Goal: Task Accomplishment & Management: Manage account settings

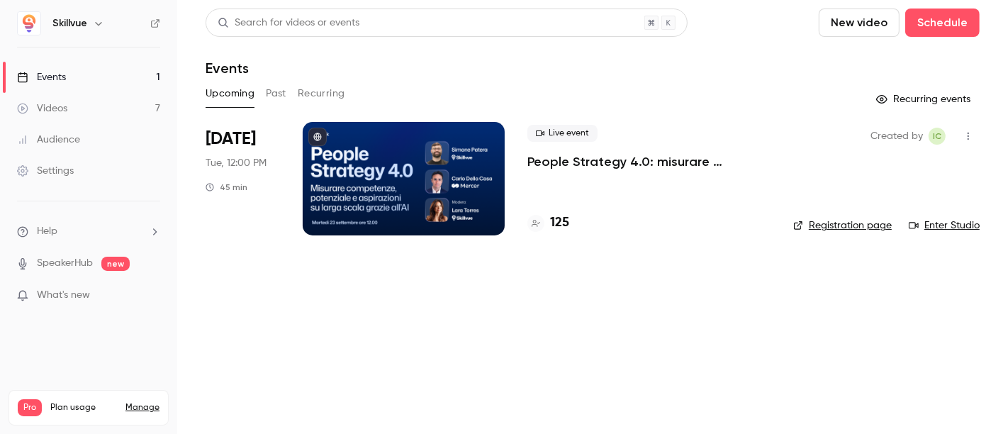
click at [436, 175] on div at bounding box center [404, 178] width 202 height 113
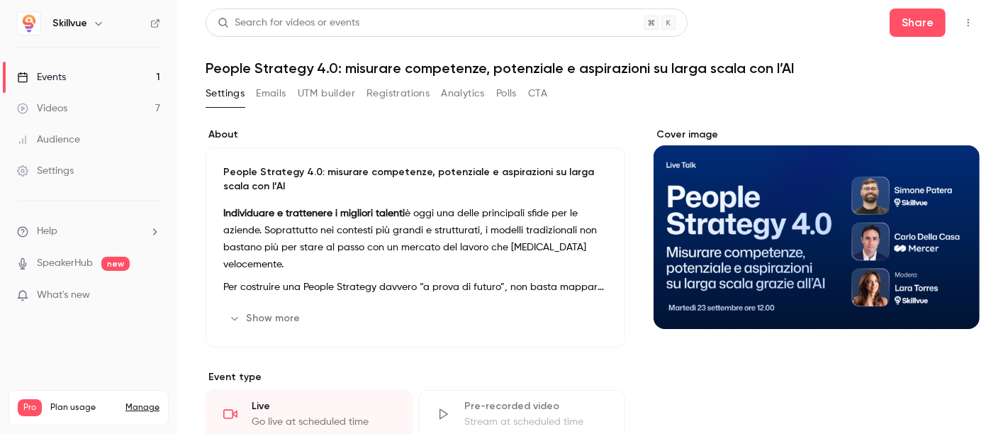
drag, startPoint x: 335, startPoint y: 96, endPoint x: 367, endPoint y: 122, distance: 40.9
click at [336, 96] on button "UTM builder" at bounding box center [326, 93] width 57 height 23
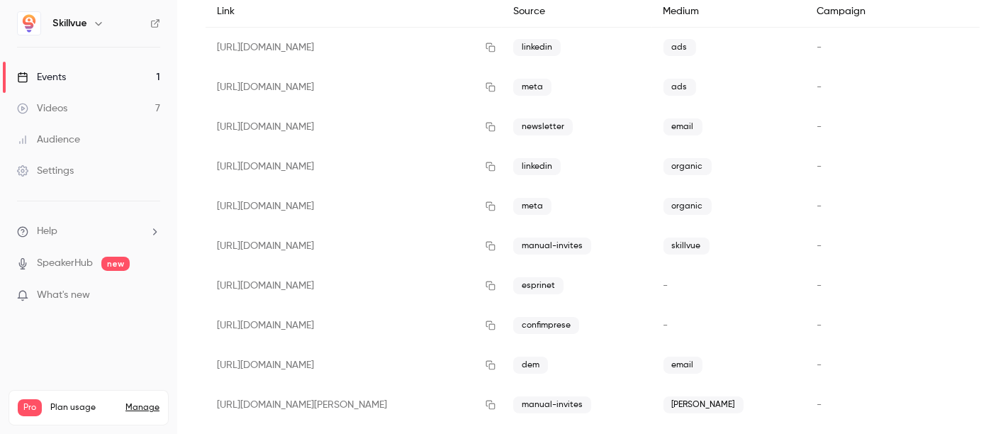
scroll to position [157, 0]
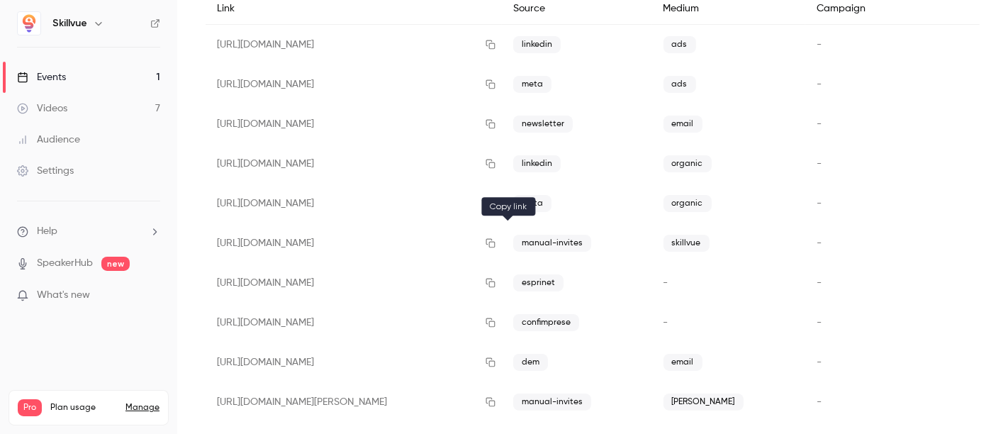
click at [496, 240] on icon "button" at bounding box center [490, 243] width 11 height 10
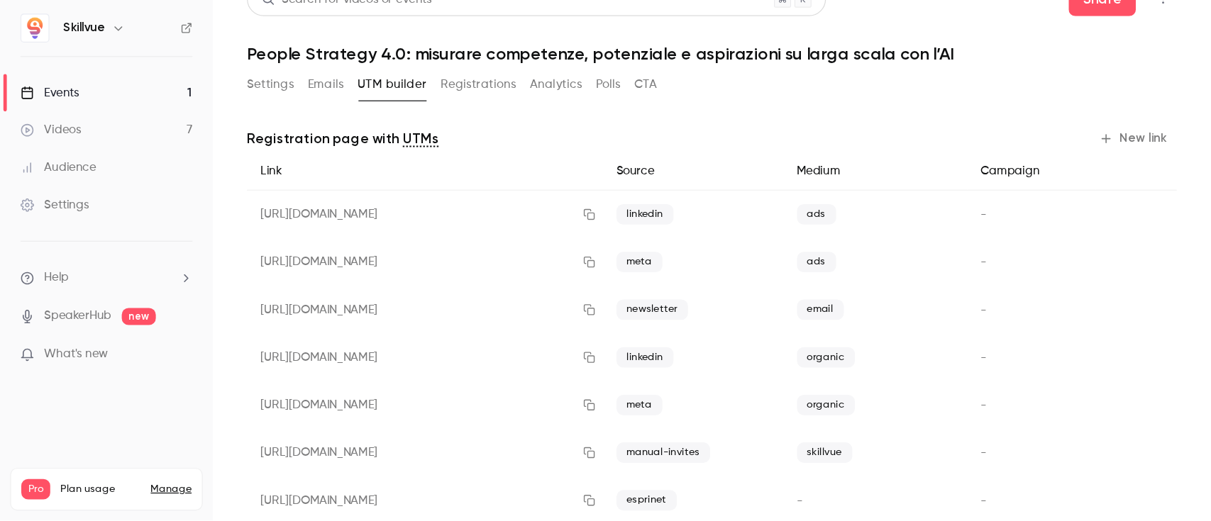
scroll to position [0, 0]
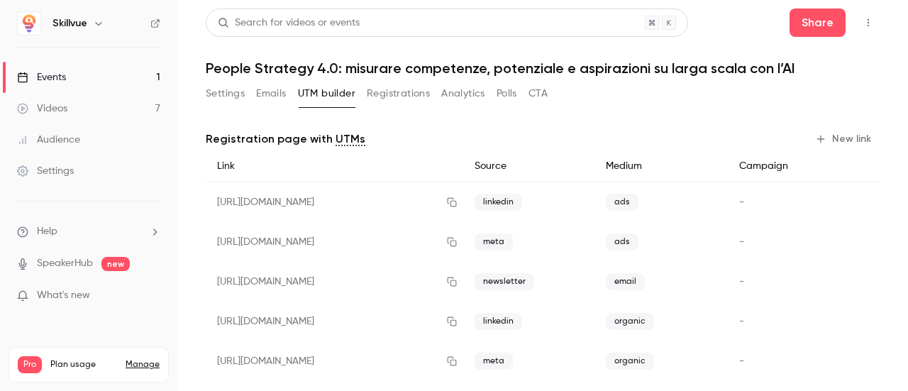
drag, startPoint x: 999, startPoint y: 2, endPoint x: 524, endPoint y: 46, distance: 477.2
click at [524, 46] on header "Search for videos or events Share People Strategy 4.0: misurare competenze, pot…" at bounding box center [543, 43] width 674 height 68
click at [418, 91] on button "Registrations" at bounding box center [398, 93] width 63 height 23
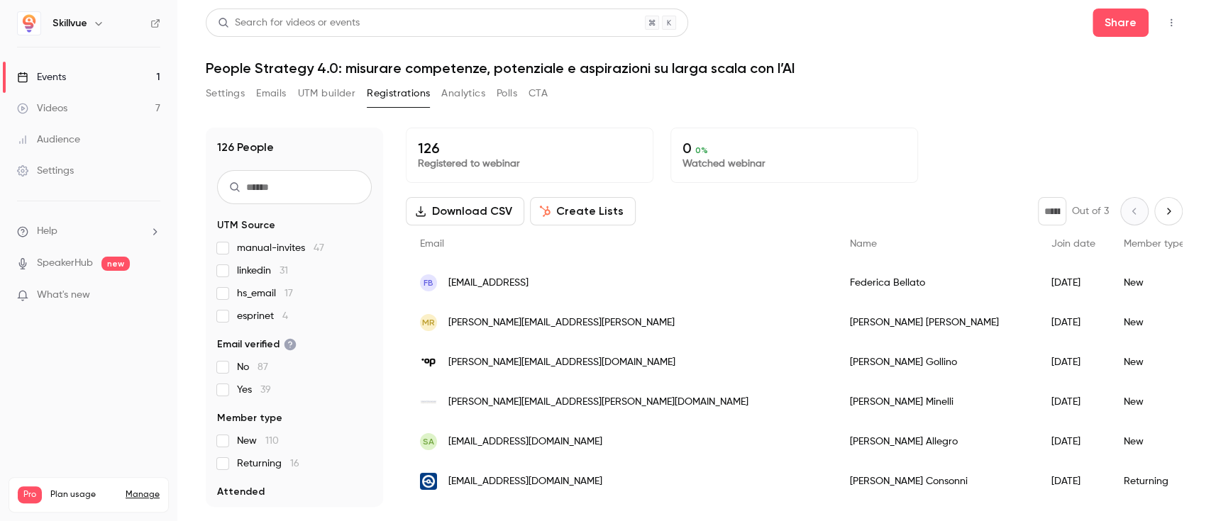
drag, startPoint x: 872, startPoint y: 1, endPoint x: 740, endPoint y: 101, distance: 166.1
click at [740, 101] on div "Settings Emails UTM builder Registrations Analytics Polls CTA" at bounding box center [694, 96] width 977 height 28
click at [279, 91] on button "Emails" at bounding box center [271, 93] width 30 height 23
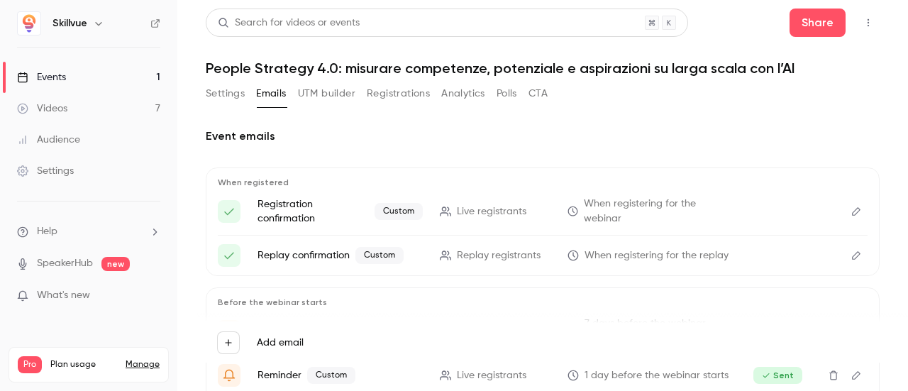
drag, startPoint x: 1138, startPoint y: 0, endPoint x: 573, endPoint y: 122, distance: 578.3
click at [573, 122] on div "Event emails When registered Registration confirmation Custom Live registrants …" at bounding box center [543, 317] width 674 height 413
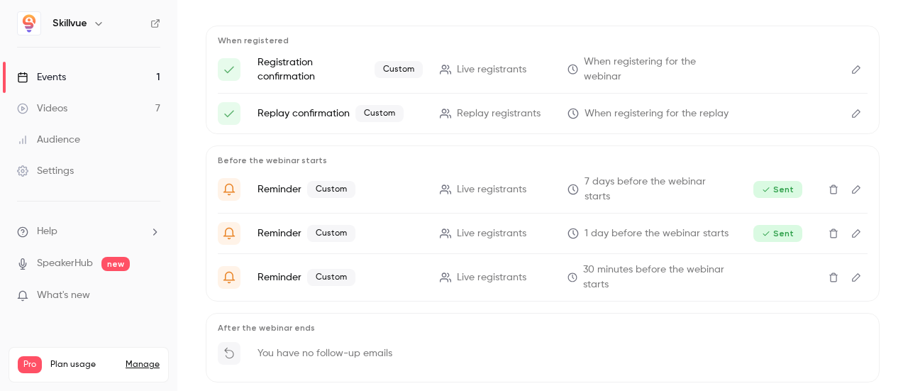
click at [845, 284] on button "Edit" at bounding box center [856, 277] width 23 height 23
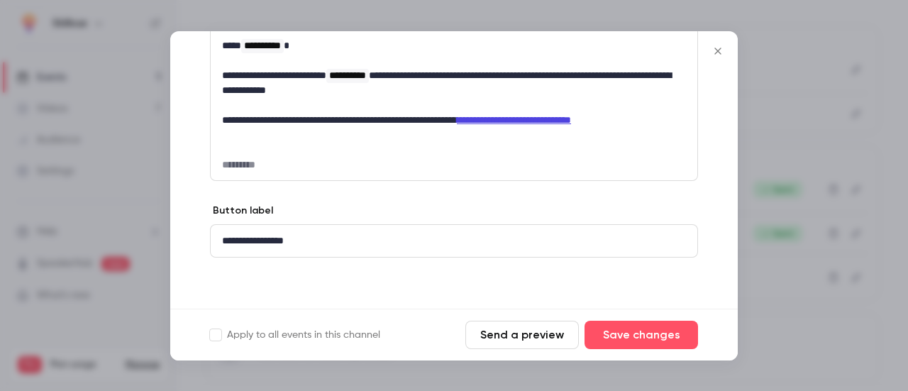
scroll to position [281, 0]
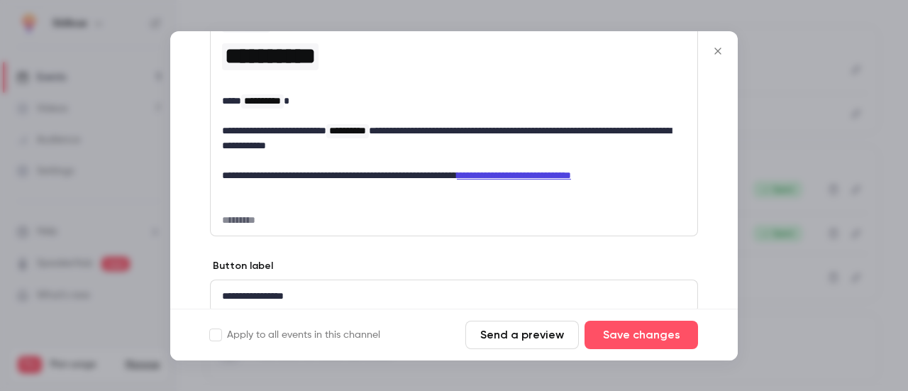
click at [380, 151] on p "**********" at bounding box center [448, 138] width 453 height 30
click at [418, 148] on p "**********" at bounding box center [448, 138] width 453 height 30
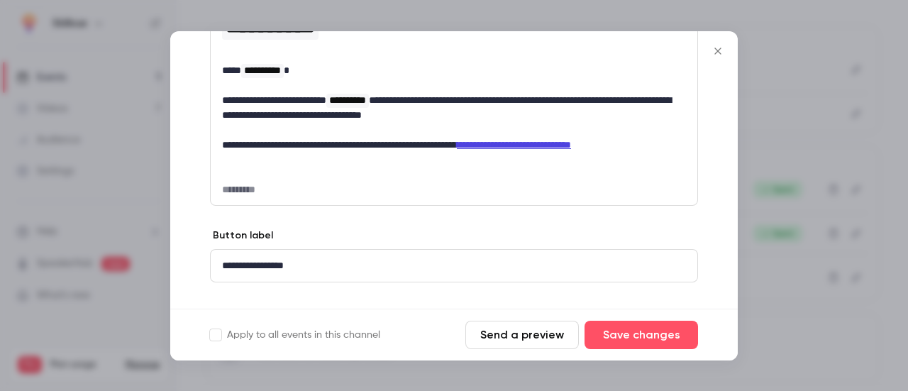
scroll to position [336, 0]
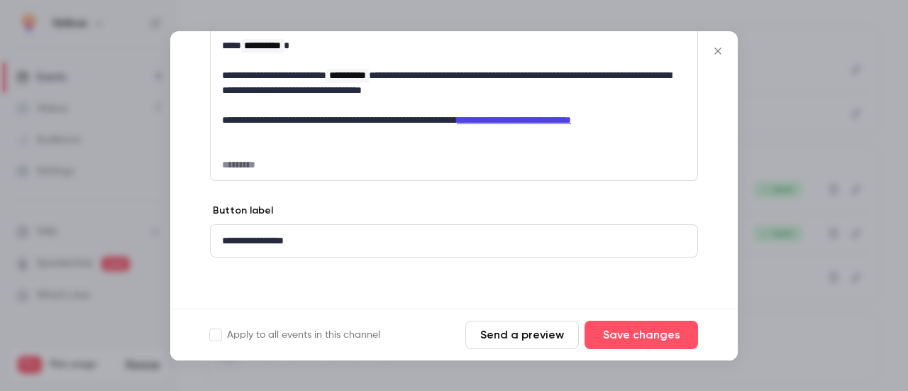
drag, startPoint x: 653, startPoint y: 330, endPoint x: 648, endPoint y: 312, distance: 19.1
click at [652, 331] on button "Save changes" at bounding box center [640, 335] width 113 height 28
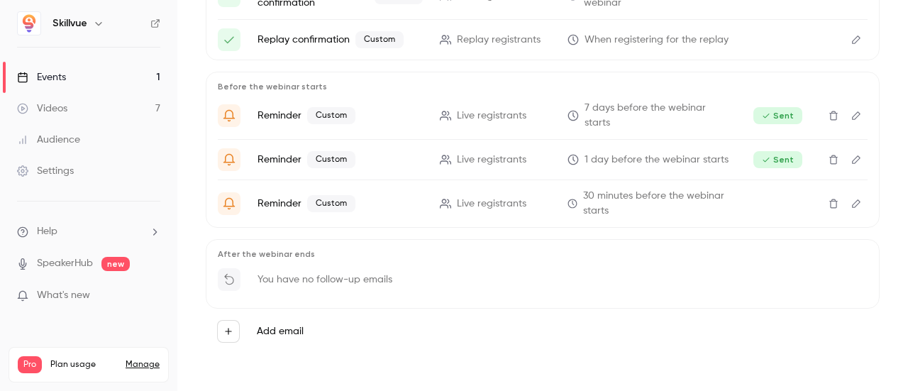
scroll to position [0, 0]
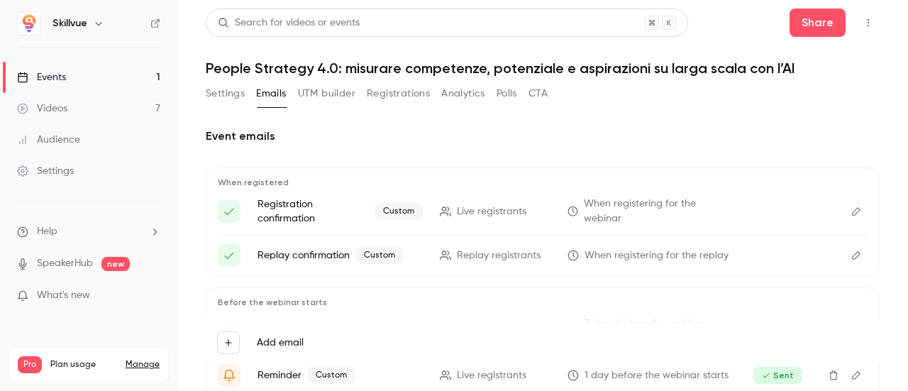
click at [348, 97] on button "UTM builder" at bounding box center [326, 93] width 57 height 23
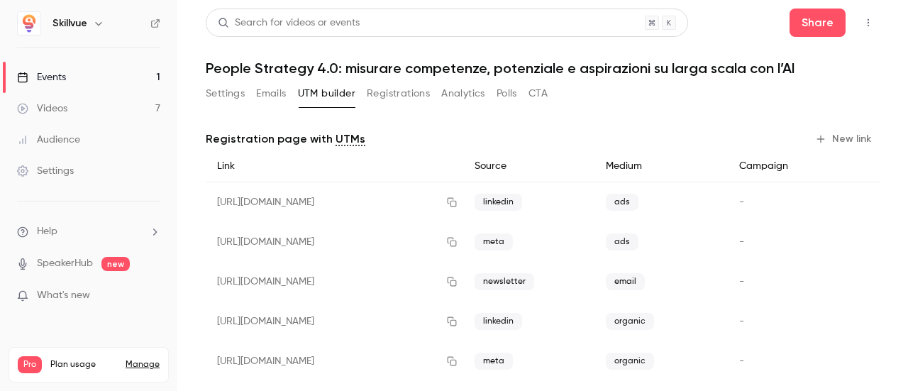
click at [233, 96] on button "Settings" at bounding box center [225, 93] width 39 height 23
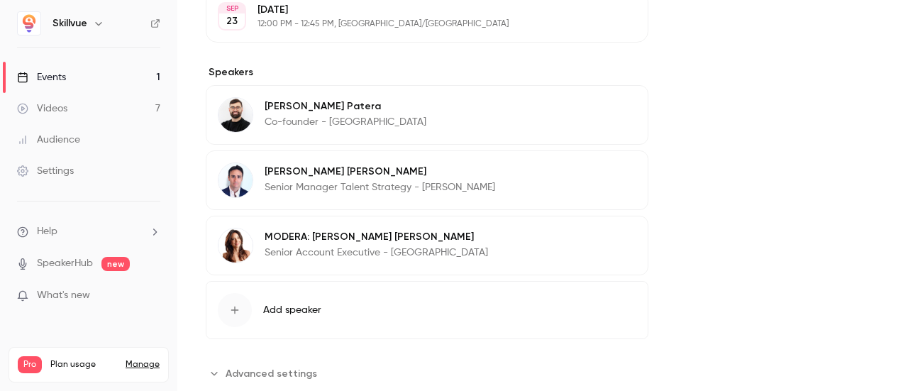
scroll to position [816, 0]
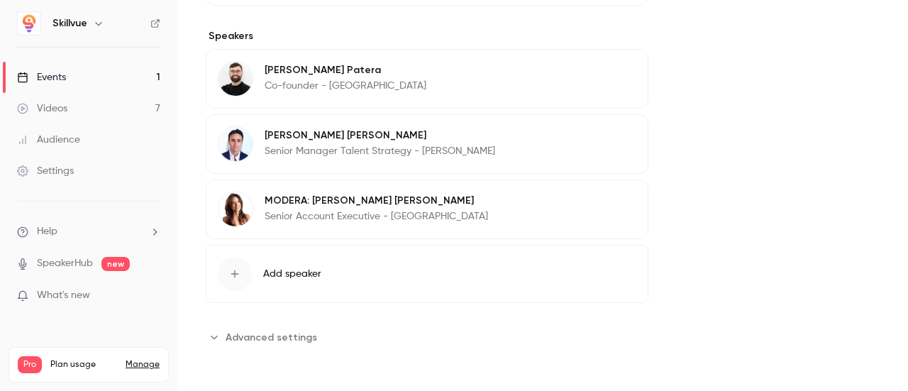
drag, startPoint x: 302, startPoint y: 340, endPoint x: 416, endPoint y: 318, distance: 116.1
click at [303, 340] on span "Advanced settings" at bounding box center [271, 337] width 91 height 15
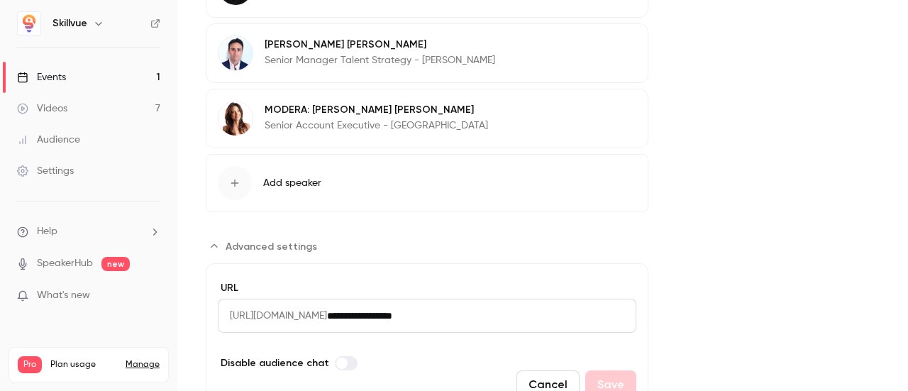
scroll to position [958, 0]
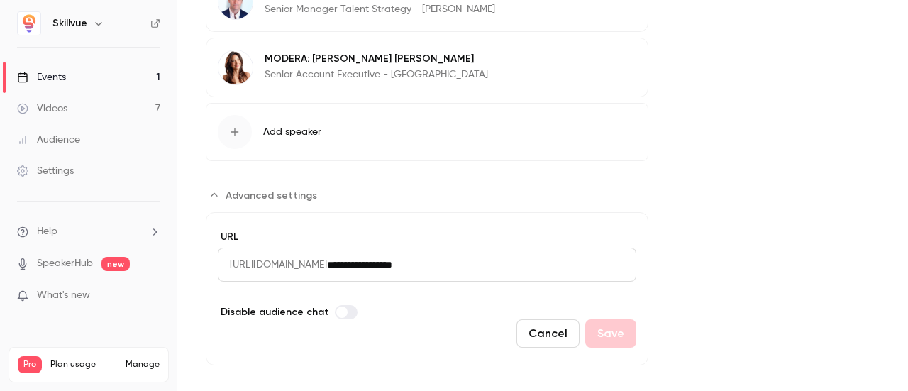
drag, startPoint x: 506, startPoint y: 262, endPoint x: 179, endPoint y: 257, distance: 326.3
click at [150, 274] on div "Skillvue Events 1 Videos 7 Audience Settings Help SpeakerHub new What's new Pro…" at bounding box center [454, 195] width 908 height 391
click at [467, 268] on input "**********" at bounding box center [481, 265] width 309 height 34
click at [549, 333] on button "Cancel" at bounding box center [547, 333] width 63 height 28
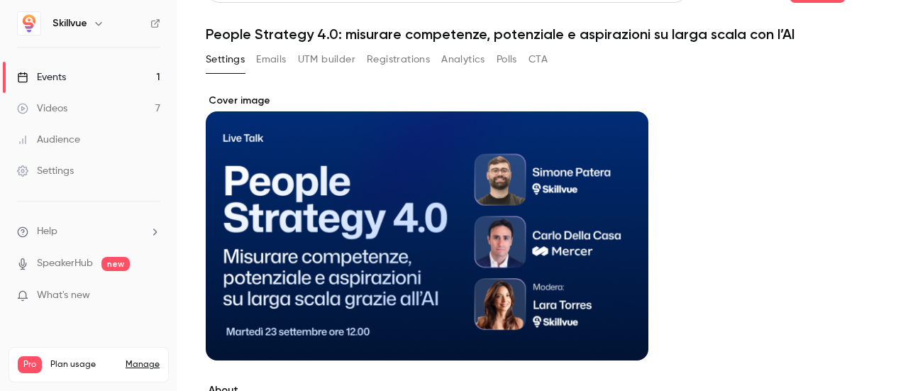
scroll to position [0, 0]
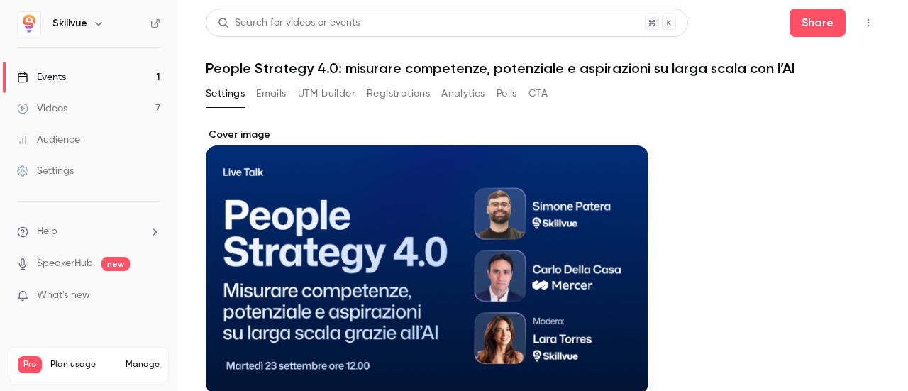
click at [335, 89] on button "UTM builder" at bounding box center [326, 93] width 57 height 23
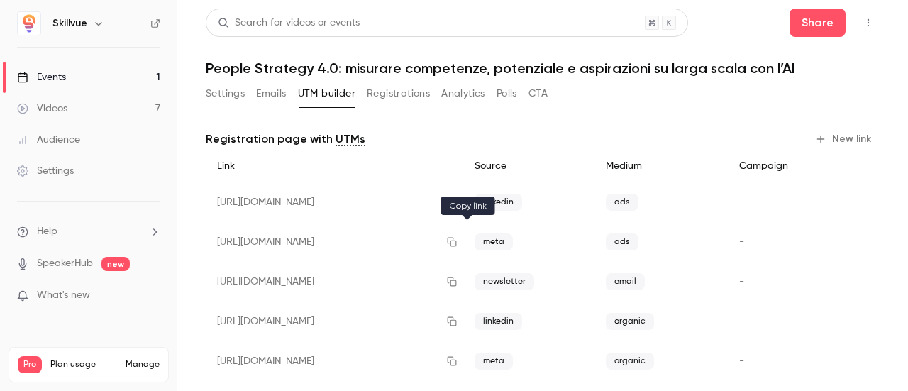
click at [463, 240] on button "button" at bounding box center [451, 241] width 23 height 23
click at [503, 94] on button "Polls" at bounding box center [506, 93] width 21 height 23
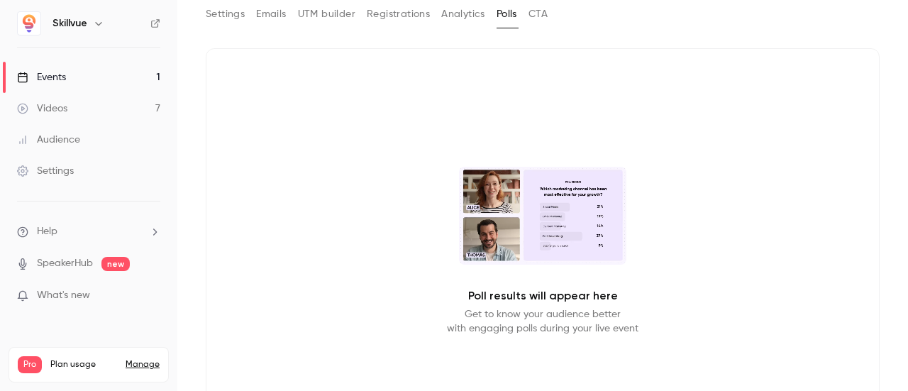
scroll to position [32, 0]
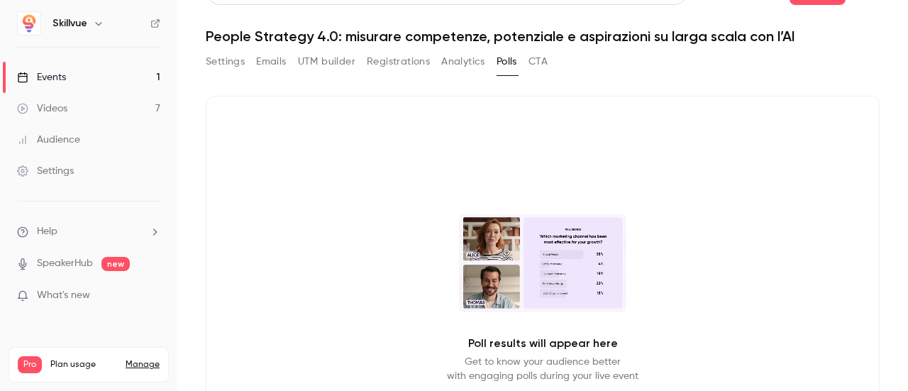
click at [541, 61] on button "CTA" at bounding box center [537, 61] width 19 height 23
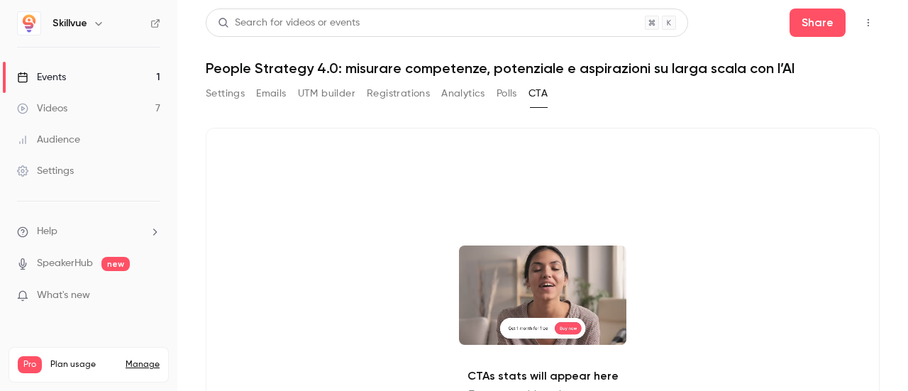
click at [233, 95] on button "Settings" at bounding box center [225, 93] width 39 height 23
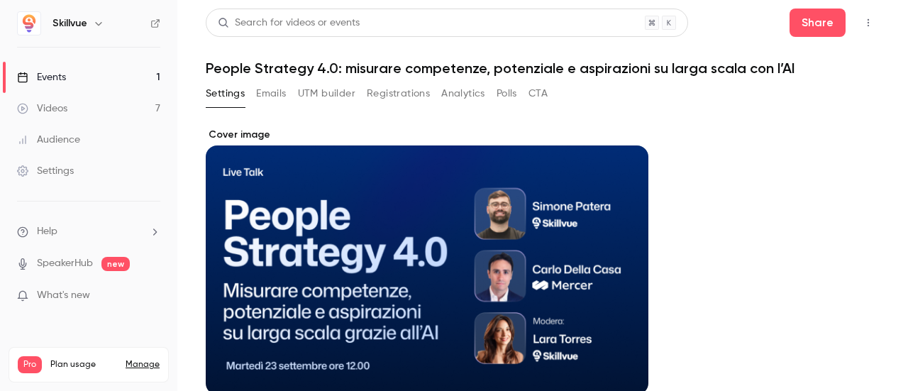
click at [87, 295] on span "What's new" at bounding box center [63, 295] width 53 height 15
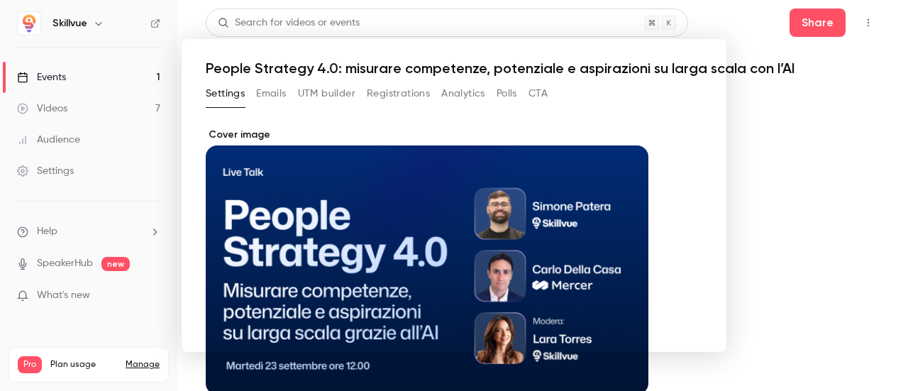
click at [890, 227] on div at bounding box center [454, 195] width 908 height 391
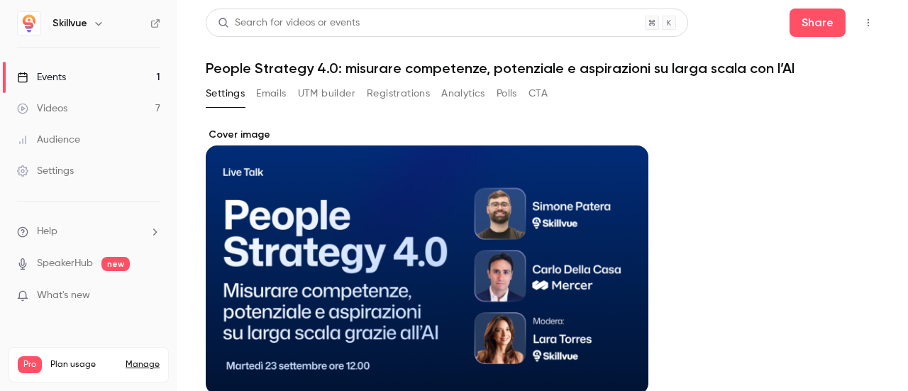
click at [399, 99] on button "Registrations" at bounding box center [398, 93] width 63 height 23
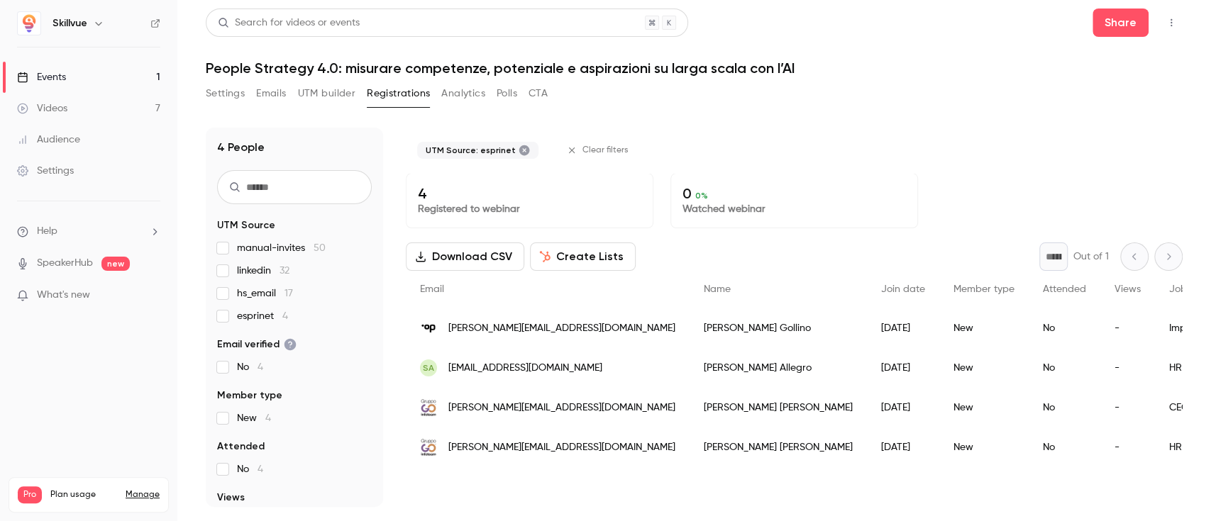
drag, startPoint x: 907, startPoint y: 0, endPoint x: 746, endPoint y: 131, distance: 207.7
click at [746, 131] on div "UTM Source: esprinet Clear filters" at bounding box center [794, 150] width 777 height 45
drag, startPoint x: 470, startPoint y: 260, endPoint x: 846, endPoint y: 243, distance: 376.3
click at [470, 260] on button "Download CSV" at bounding box center [465, 257] width 118 height 28
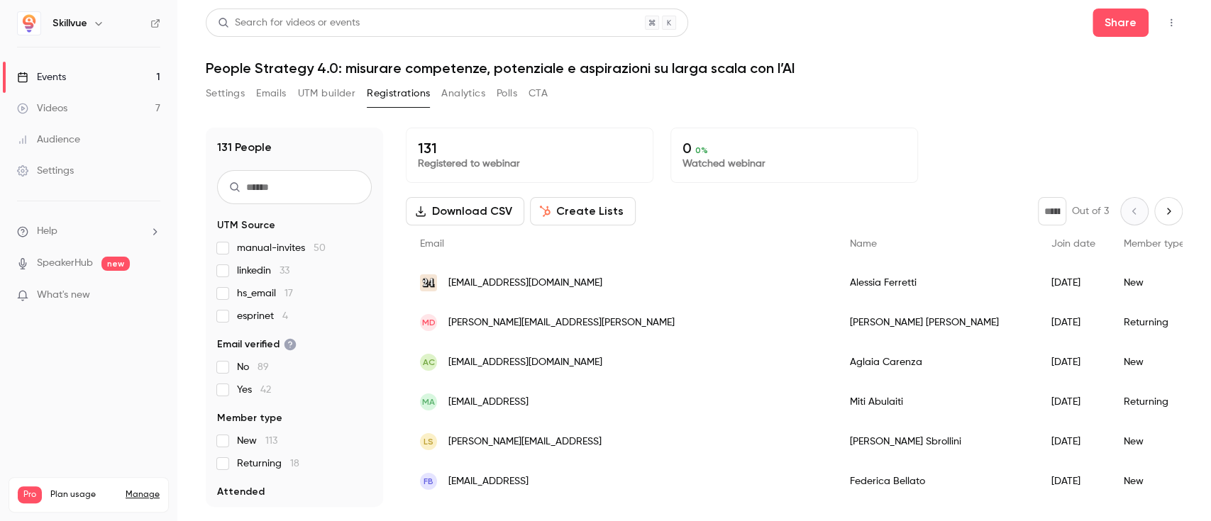
drag, startPoint x: 1210, startPoint y: 0, endPoint x: 735, endPoint y: 107, distance: 487.1
click at [698, 108] on div "Settings Emails UTM builder Registrations Analytics Polls CTA" at bounding box center [694, 96] width 977 height 28
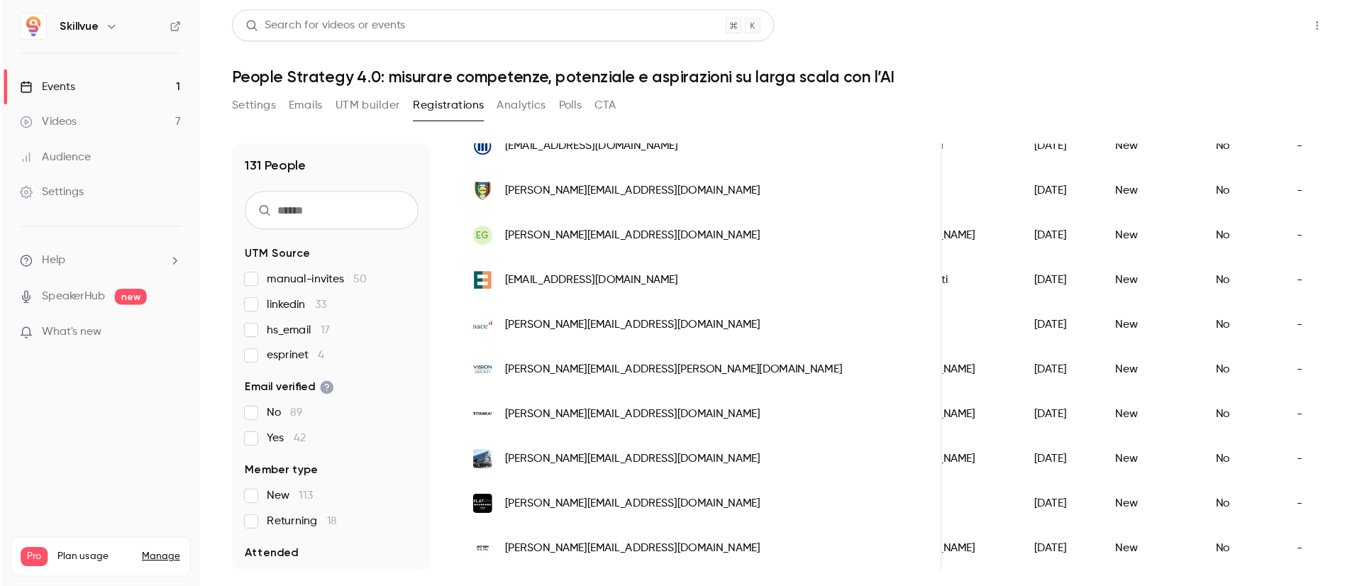
scroll to position [0, 133]
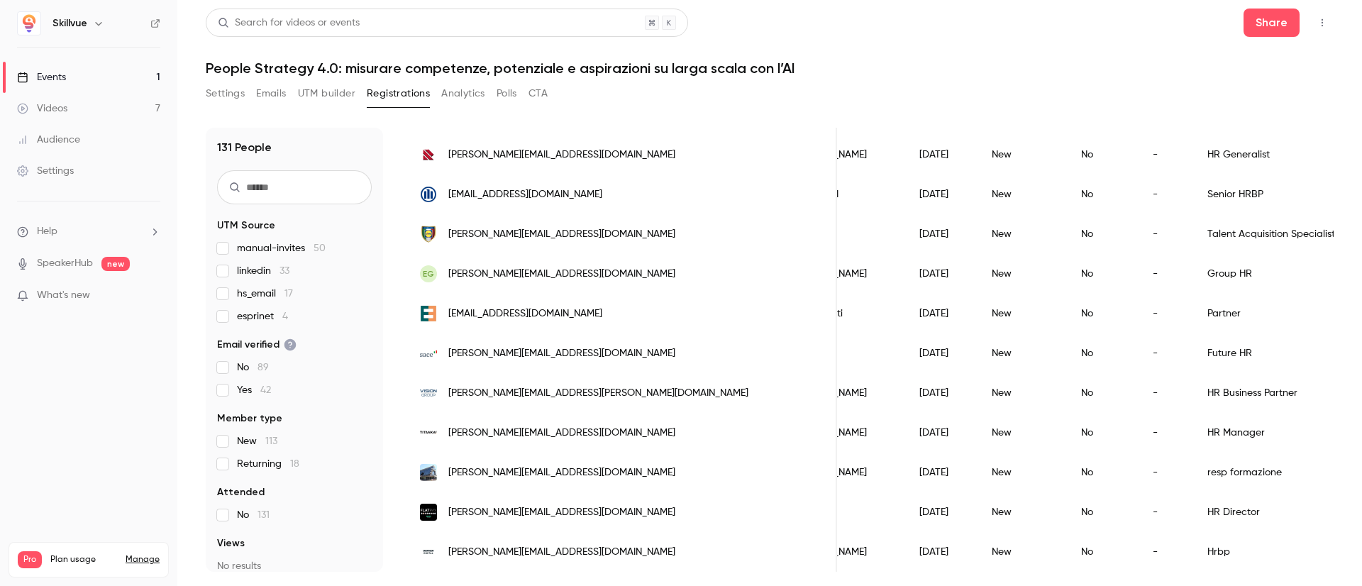
drag, startPoint x: 1126, startPoint y: 12, endPoint x: 855, endPoint y: 21, distance: 271.8
click at [855, 21] on div "Search for videos or events Share" at bounding box center [770, 23] width 1128 height 28
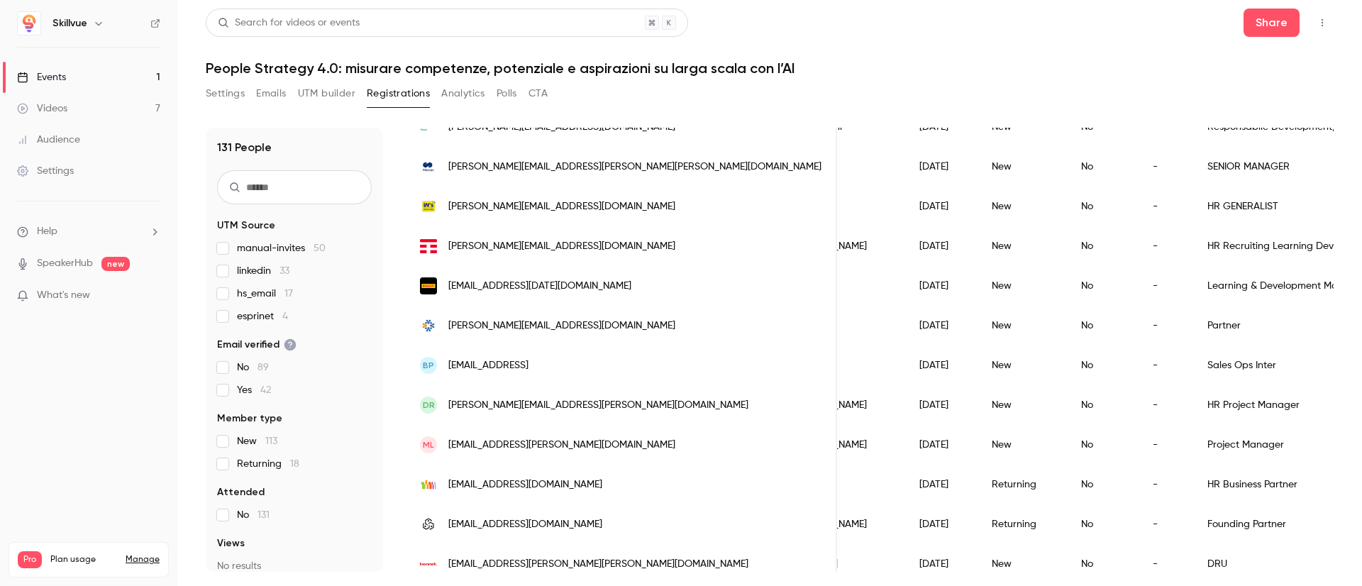
scroll to position [0, 0]
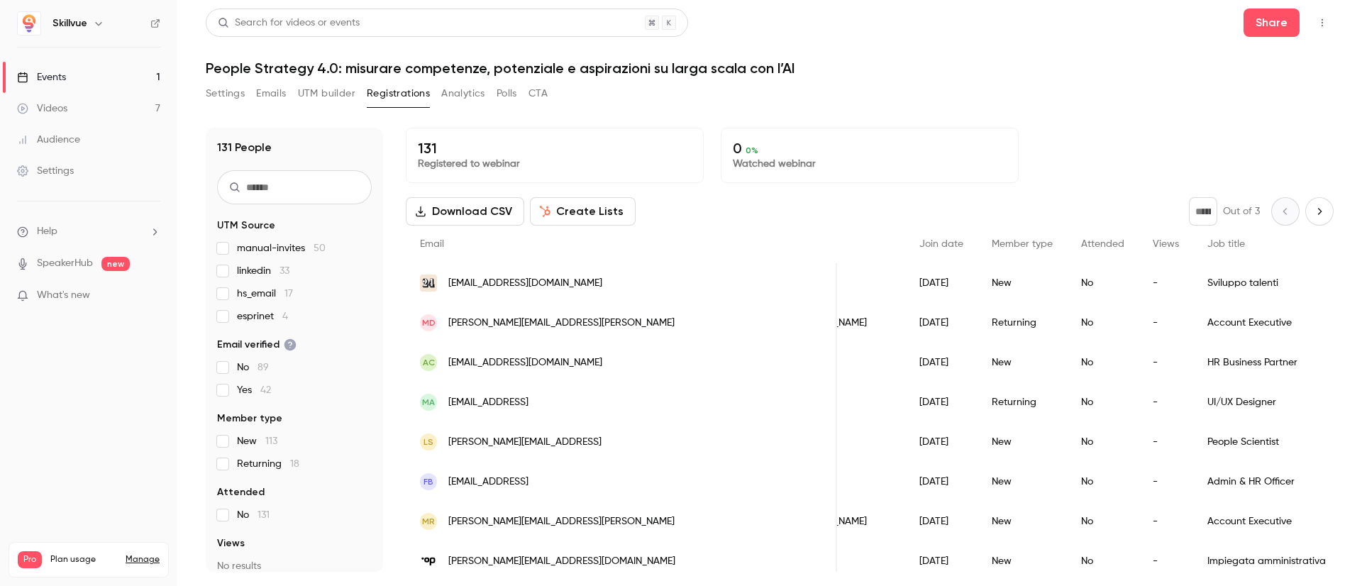
click at [1008, 206] on icon "Next page" at bounding box center [1319, 211] width 16 height 11
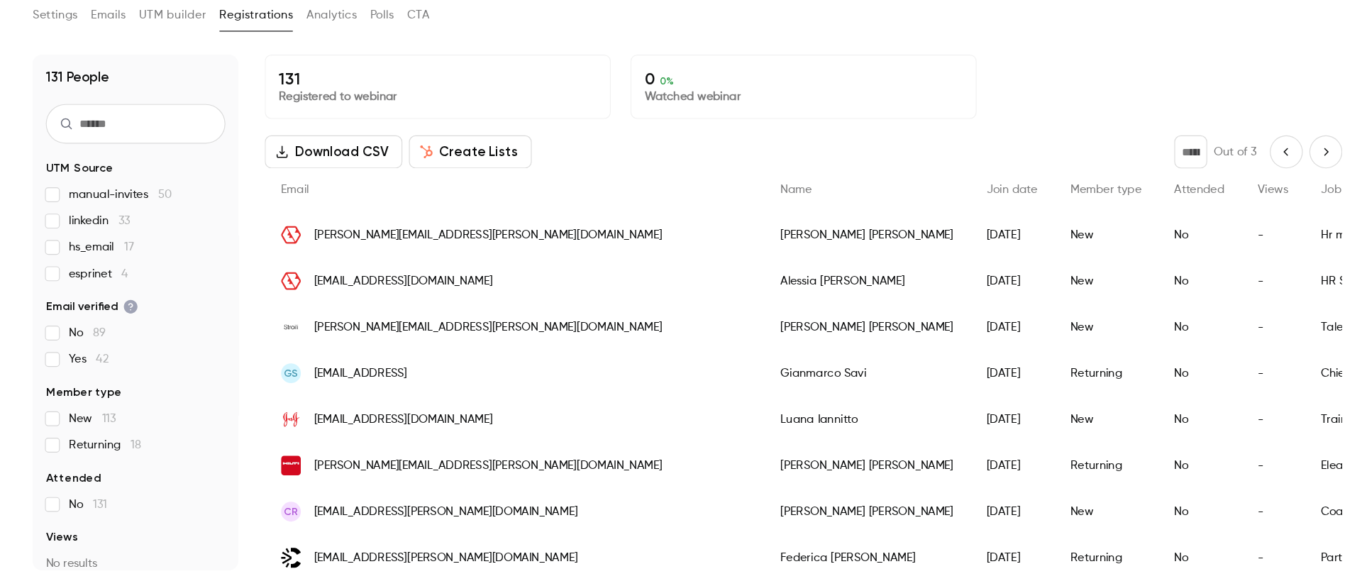
click at [1008, 216] on icon "Next page" at bounding box center [1319, 211] width 16 height 11
type input "*"
